Goal: Check status: Check status

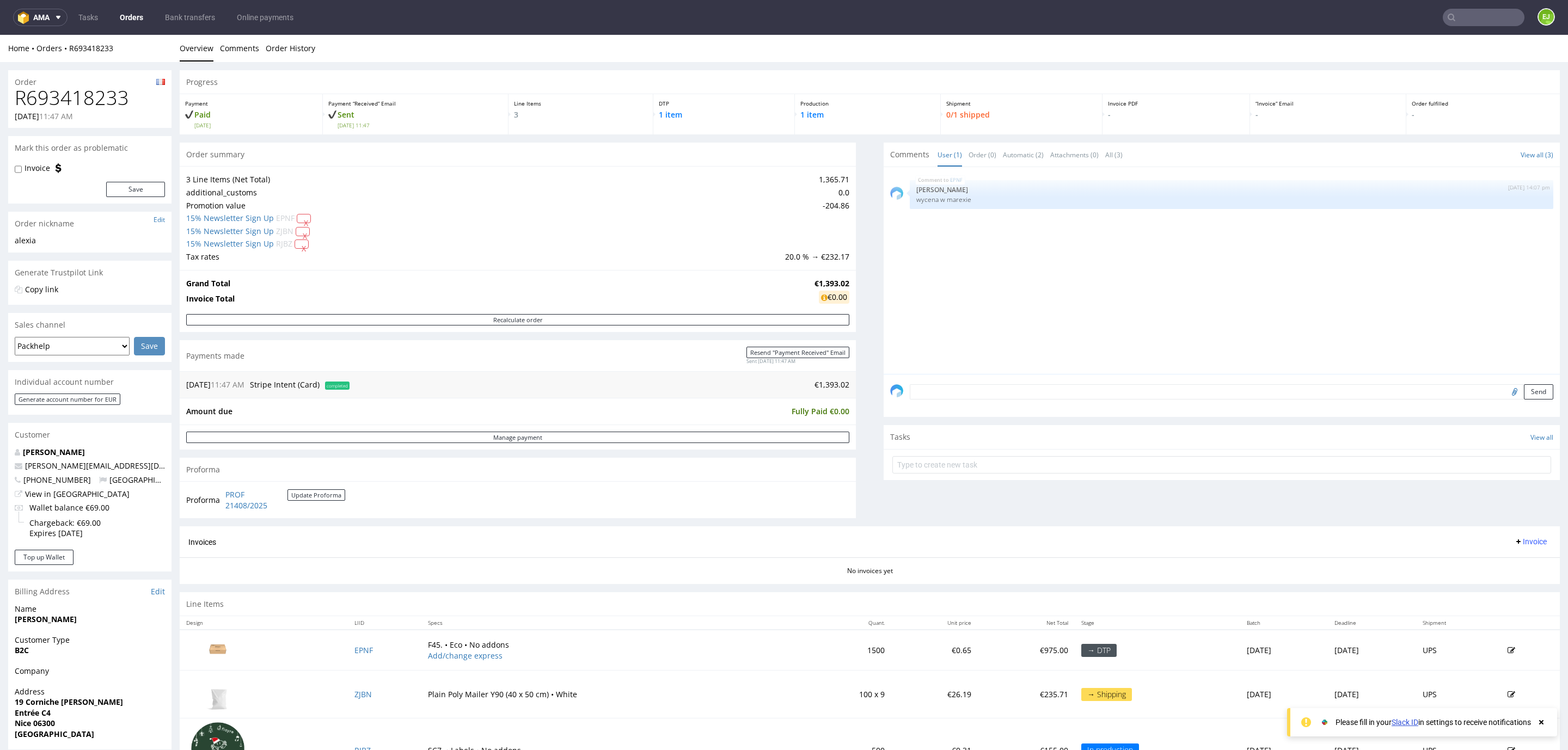
click at [1448, 15] on use at bounding box center [1451, 17] width 8 height 8
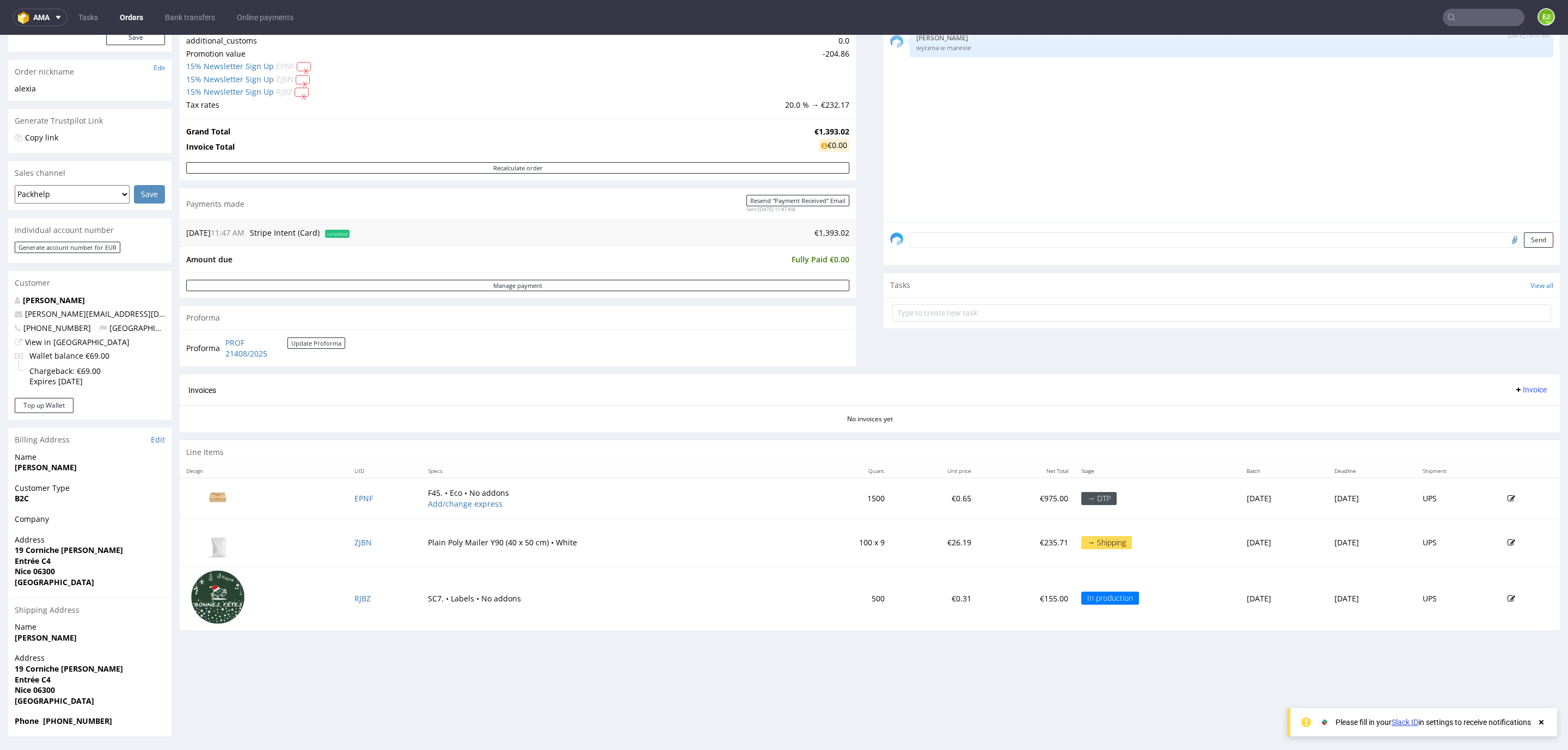
scroll to position [3, 0]
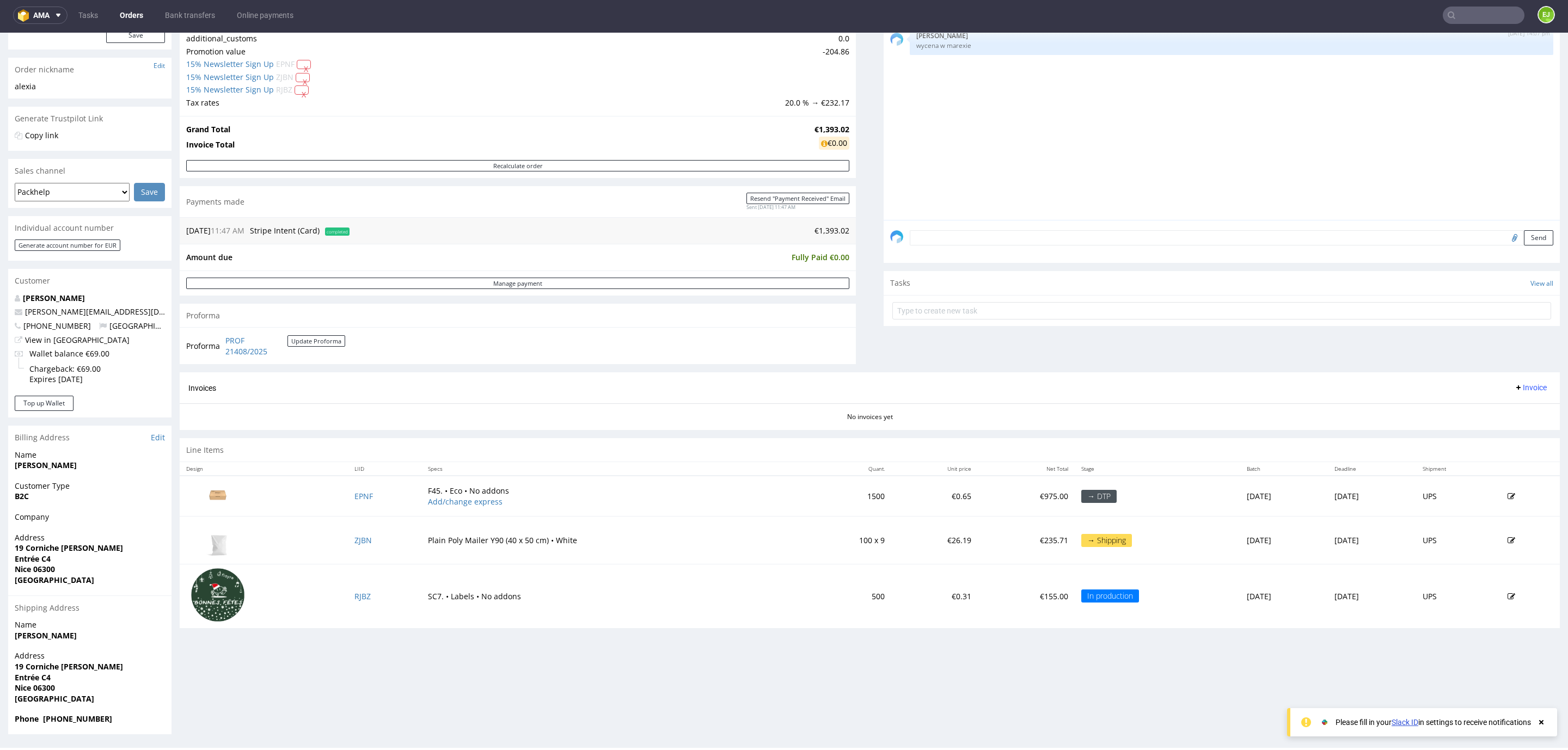
click at [1494, 7] on input "text" at bounding box center [1484, 16] width 81 height 17
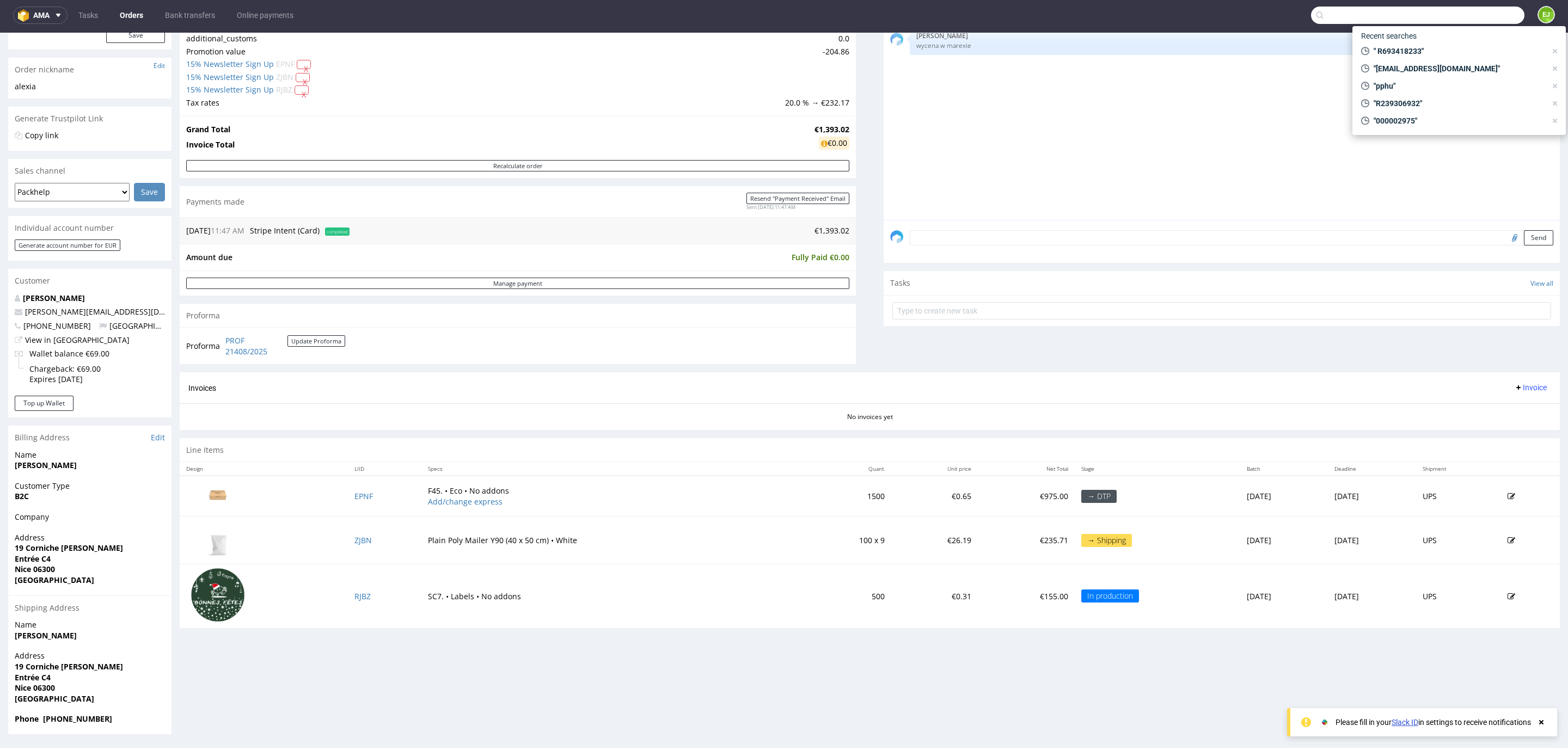
click at [1494, 7] on input "text" at bounding box center [1417, 16] width 214 height 17
paste input "R428931110"
type input "R428931110"
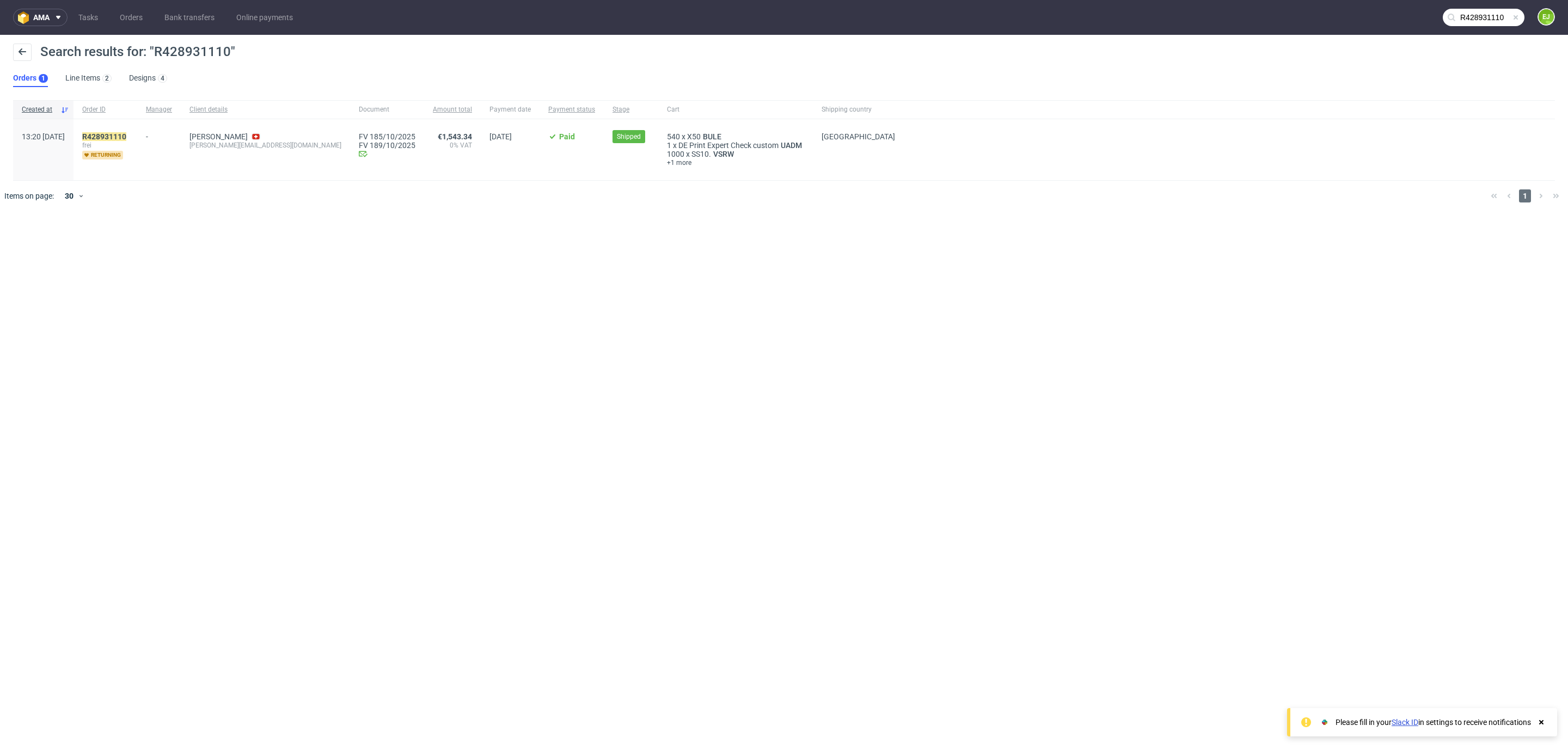
click at [127, 141] on span "frei" at bounding box center [105, 145] width 46 height 9
click at [126, 138] on mark "R428931110" at bounding box center [104, 137] width 44 height 9
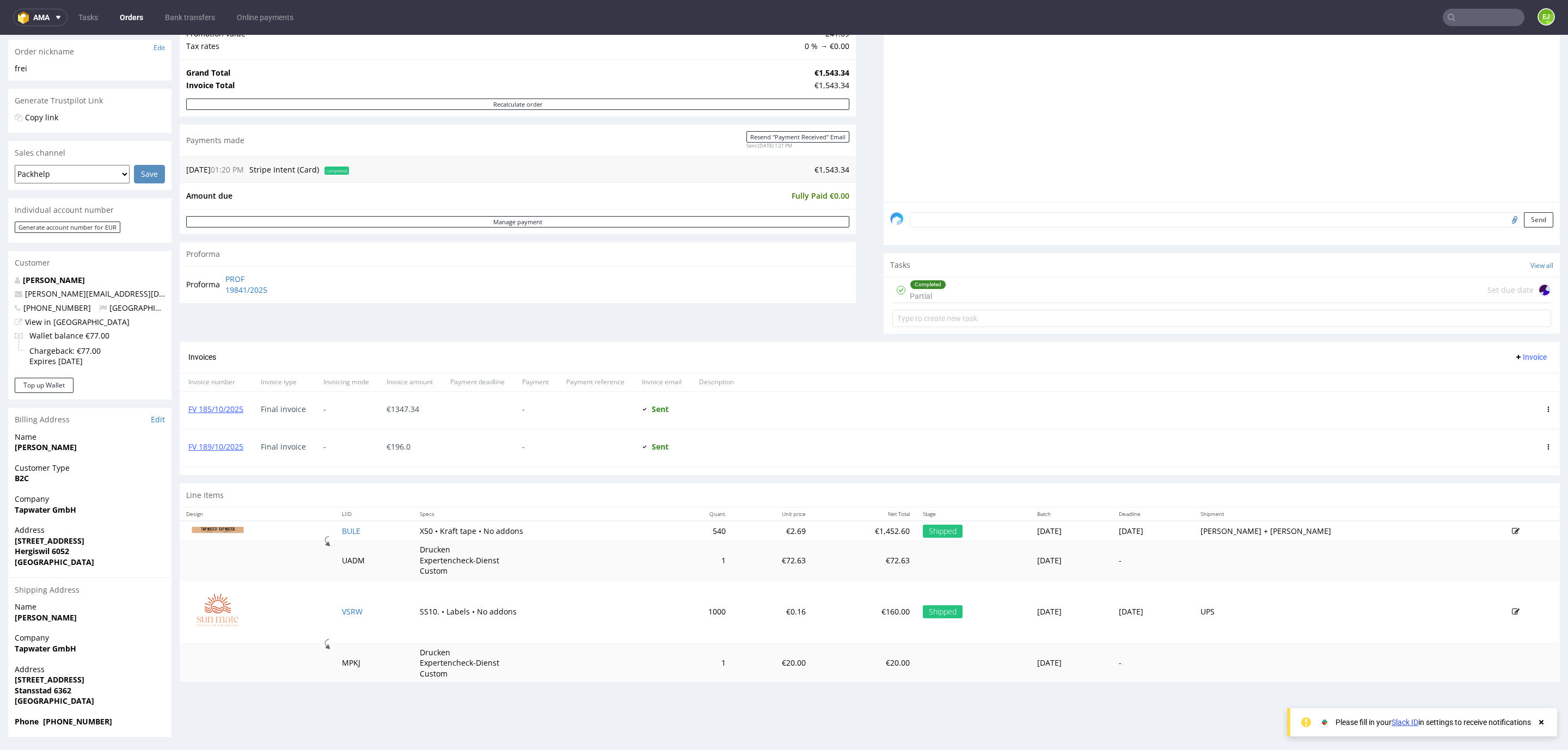
scroll to position [3, 0]
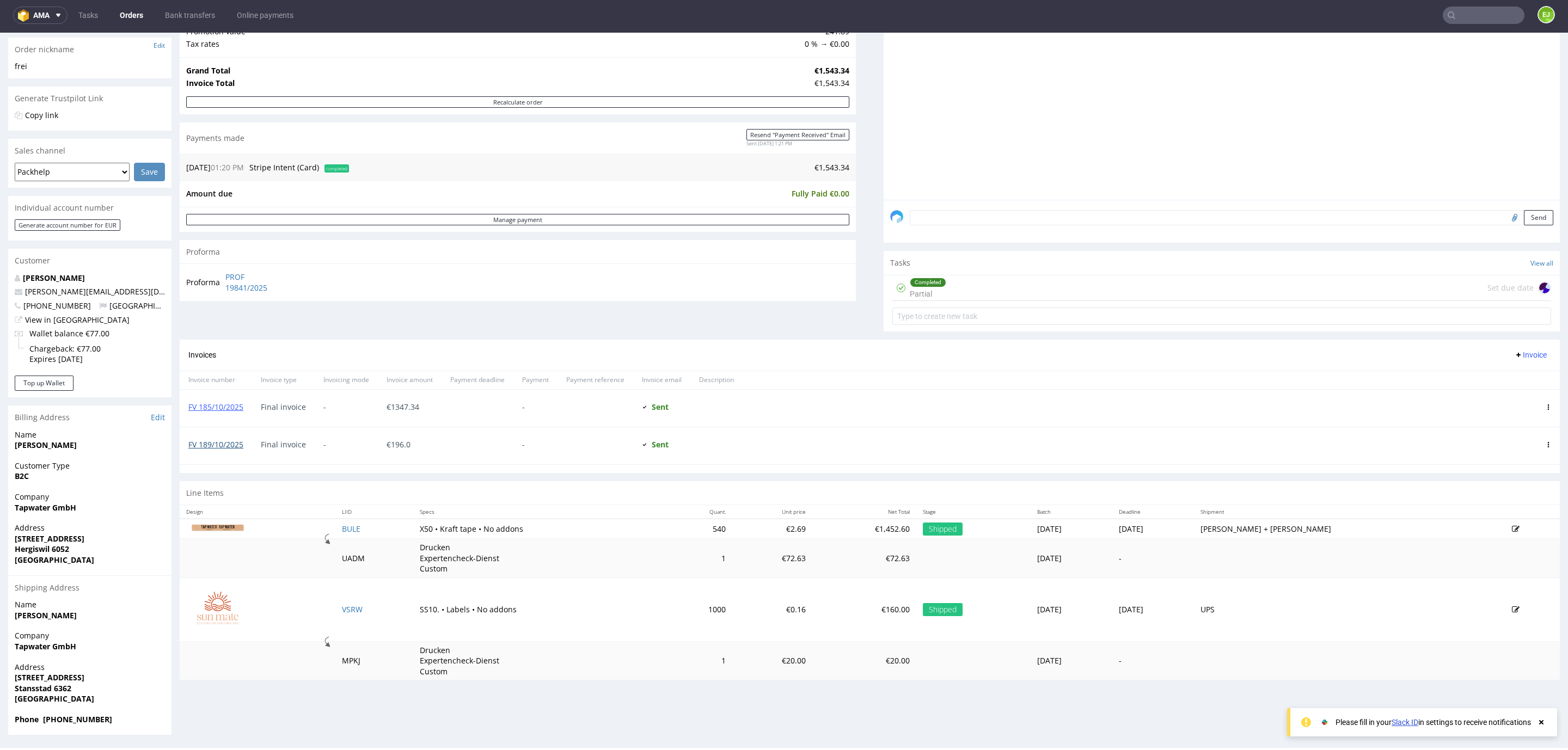
click at [237, 447] on link "FV 189/10/2025" at bounding box center [216, 445] width 55 height 10
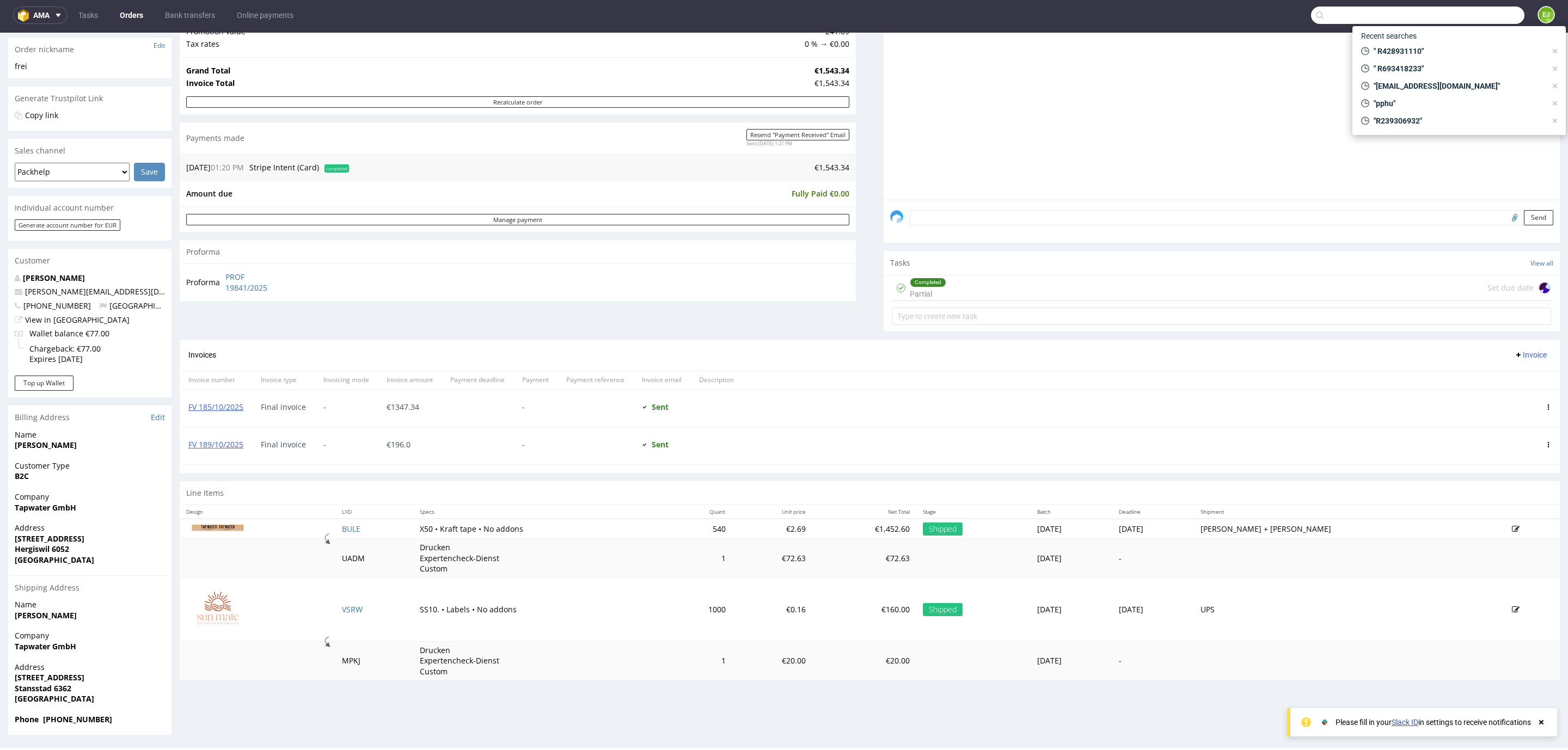
click at [1456, 14] on input "text" at bounding box center [1417, 16] width 214 height 17
type input "R229944783"
